Goal: Information Seeking & Learning: Learn about a topic

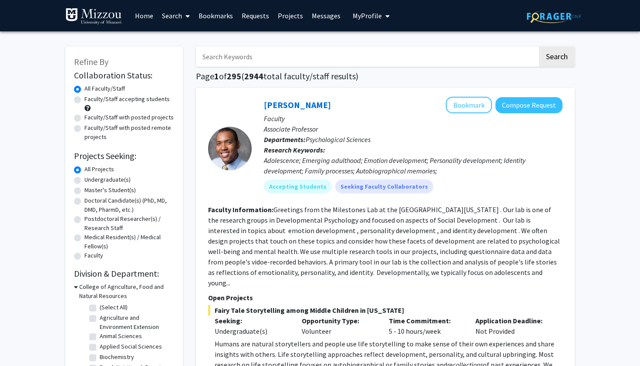
click at [118, 102] on label "Faculty/Staff accepting students" at bounding box center [126, 98] width 85 height 9
click at [90, 100] on input "Faculty/Staff accepting students" at bounding box center [87, 97] width 6 height 6
radio input "true"
click at [105, 176] on label "Undergraduate(s)" at bounding box center [107, 179] width 46 height 9
click at [90, 176] on input "Undergraduate(s)" at bounding box center [87, 178] width 6 height 6
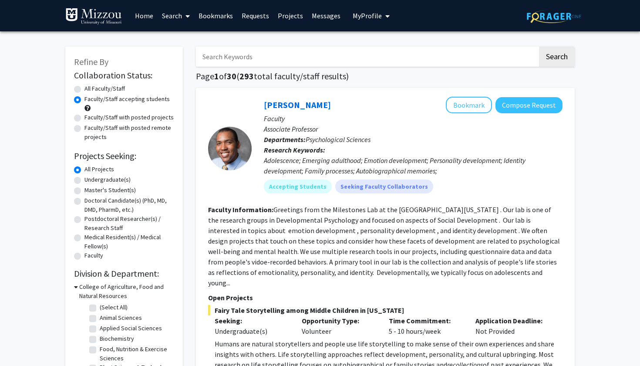
radio input "true"
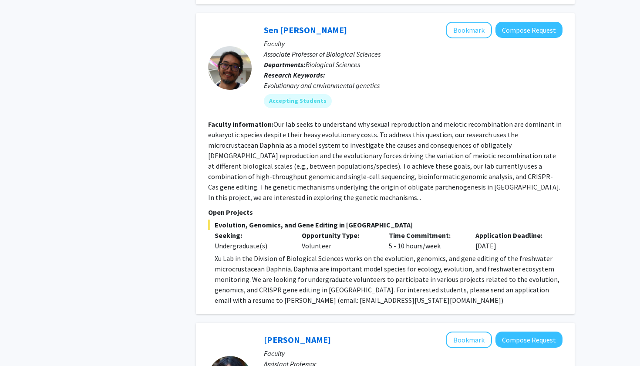
scroll to position [1122, 0]
click at [458, 34] on button "Bookmark" at bounding box center [469, 29] width 46 height 17
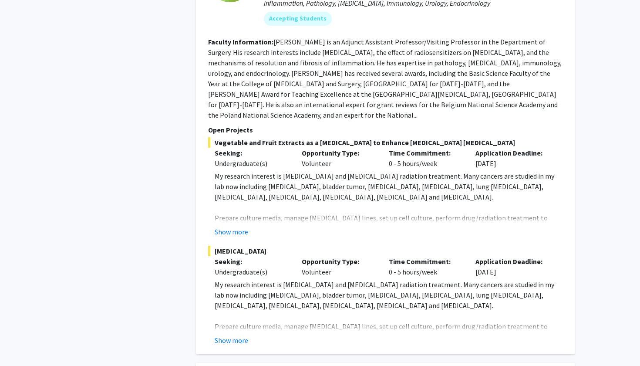
scroll to position [3371, 0]
click at [236, 226] on button "Show more" at bounding box center [232, 231] width 34 height 10
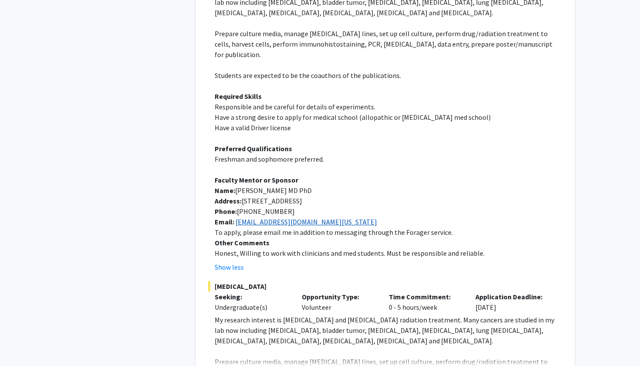
scroll to position [3566, 0]
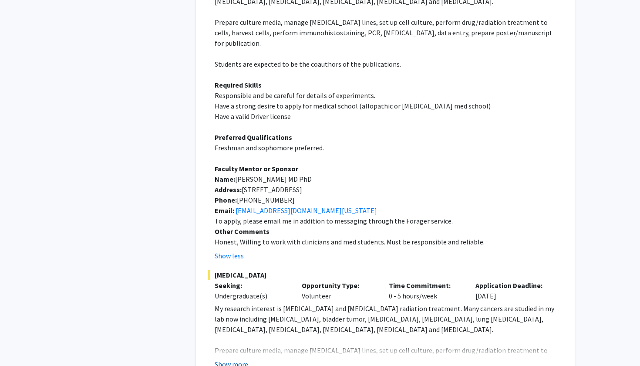
click at [239, 359] on button "Show more" at bounding box center [232, 364] width 34 height 10
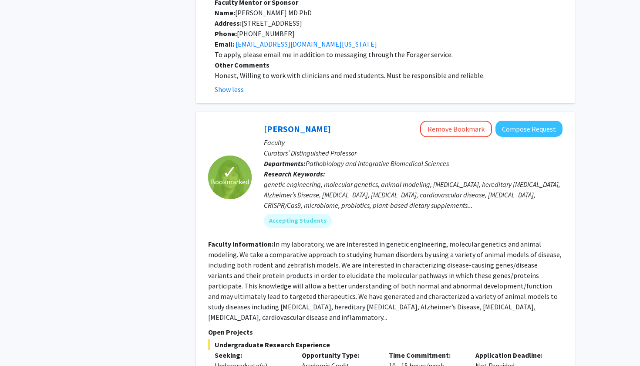
scroll to position [4067, 0]
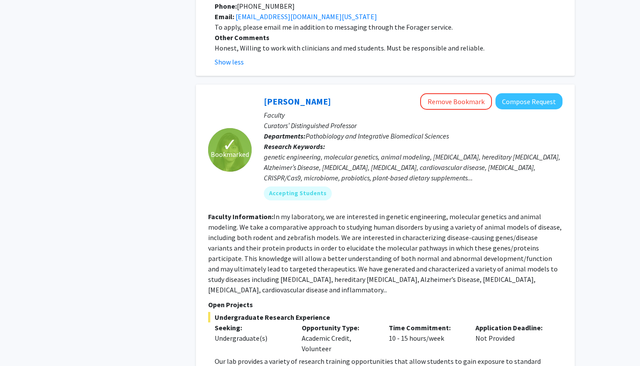
scroll to position [4089, 0]
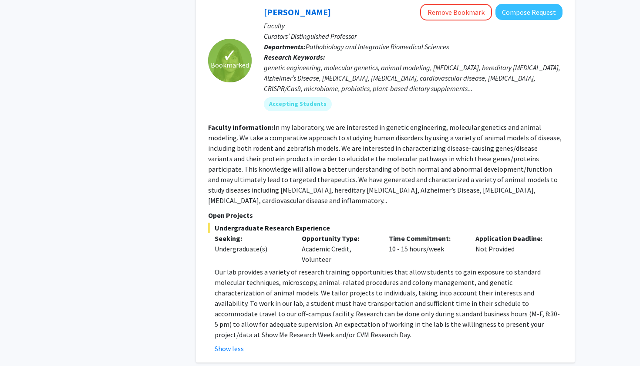
scroll to position [4176, 0]
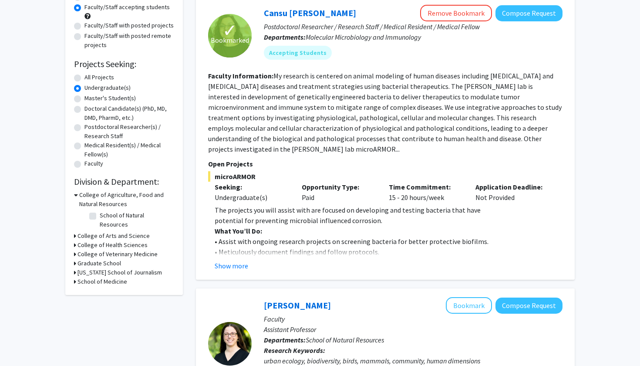
scroll to position [76, 0]
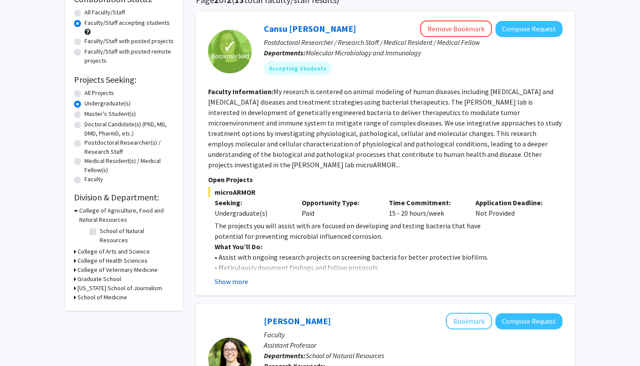
click at [238, 286] on button "Show more" at bounding box center [232, 281] width 34 height 10
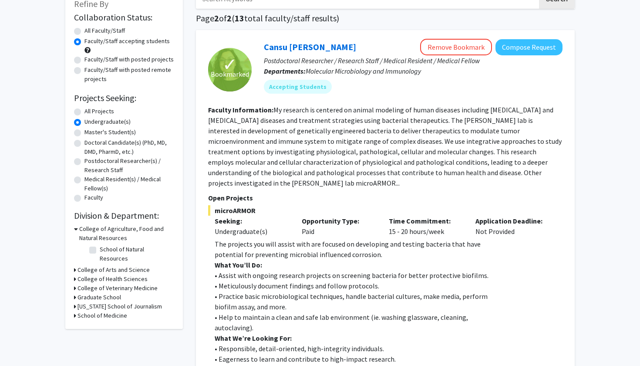
scroll to position [46, 0]
